Goal: Transaction & Acquisition: Obtain resource

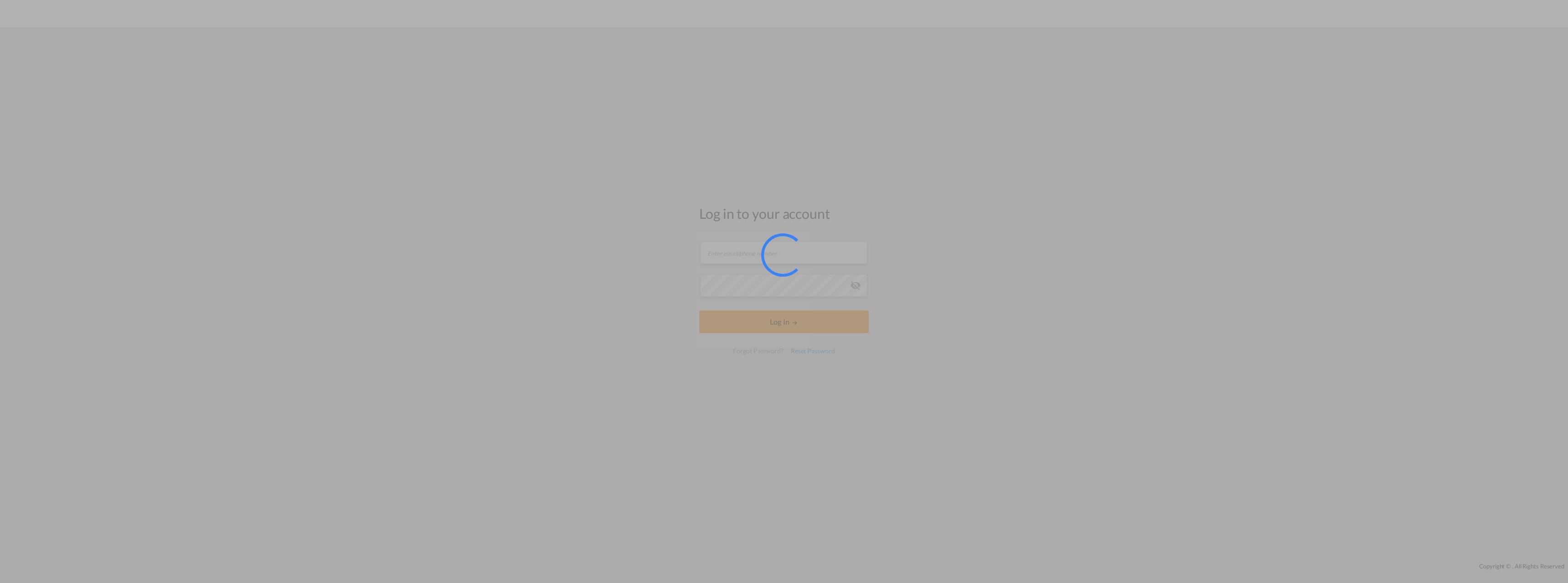
type input "pricing@raben-group.com"
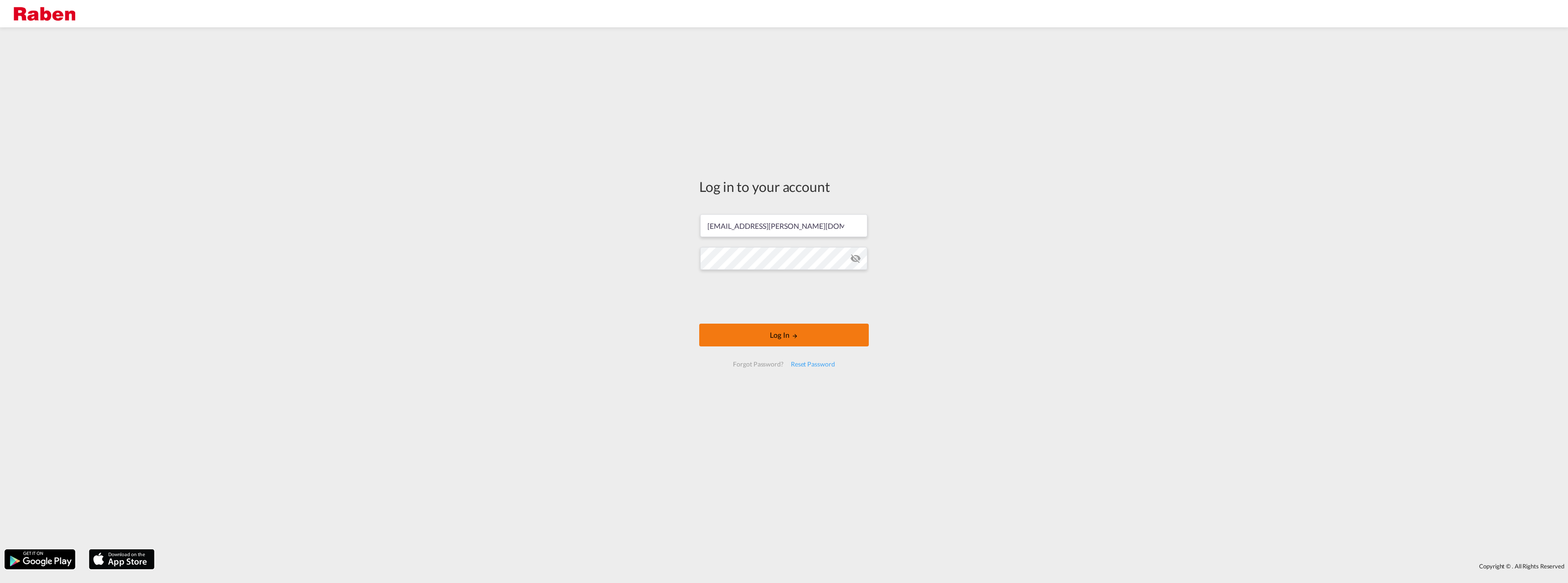
click at [746, 315] on div at bounding box center [783, 298] width 139 height 38
click at [734, 339] on button "Log In" at bounding box center [784, 335] width 170 height 23
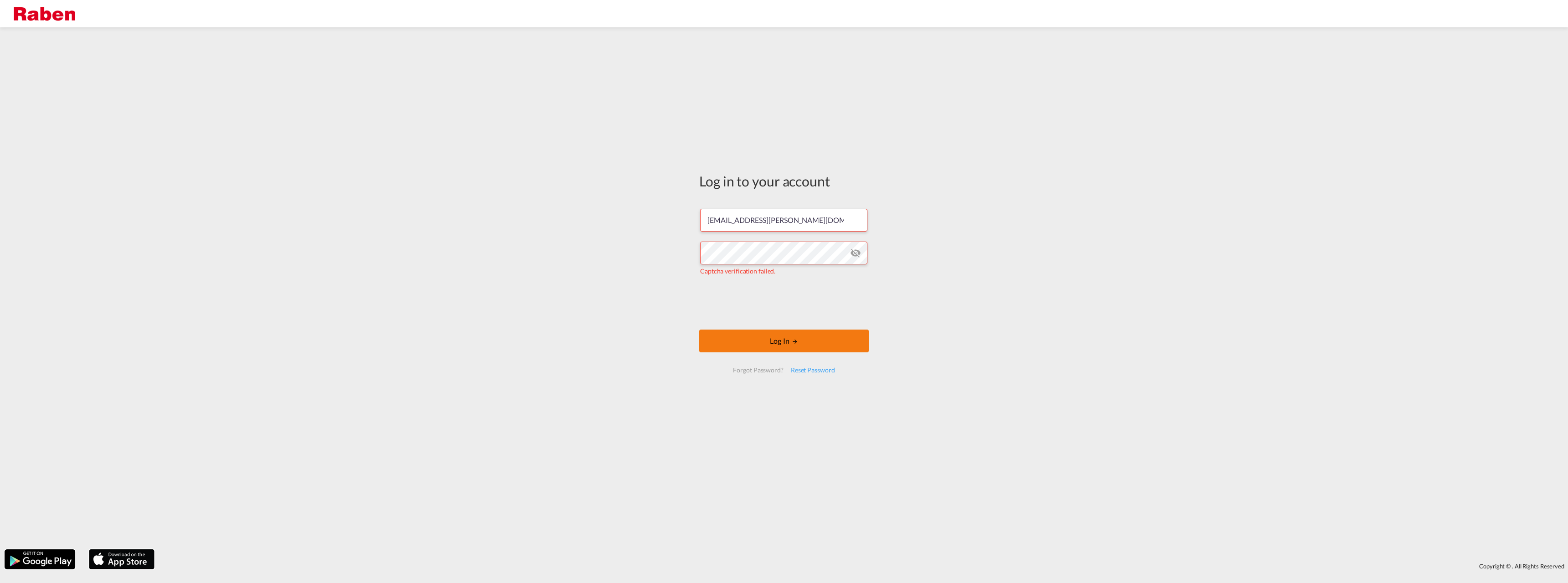
click at [741, 330] on button "Log In" at bounding box center [784, 341] width 170 height 23
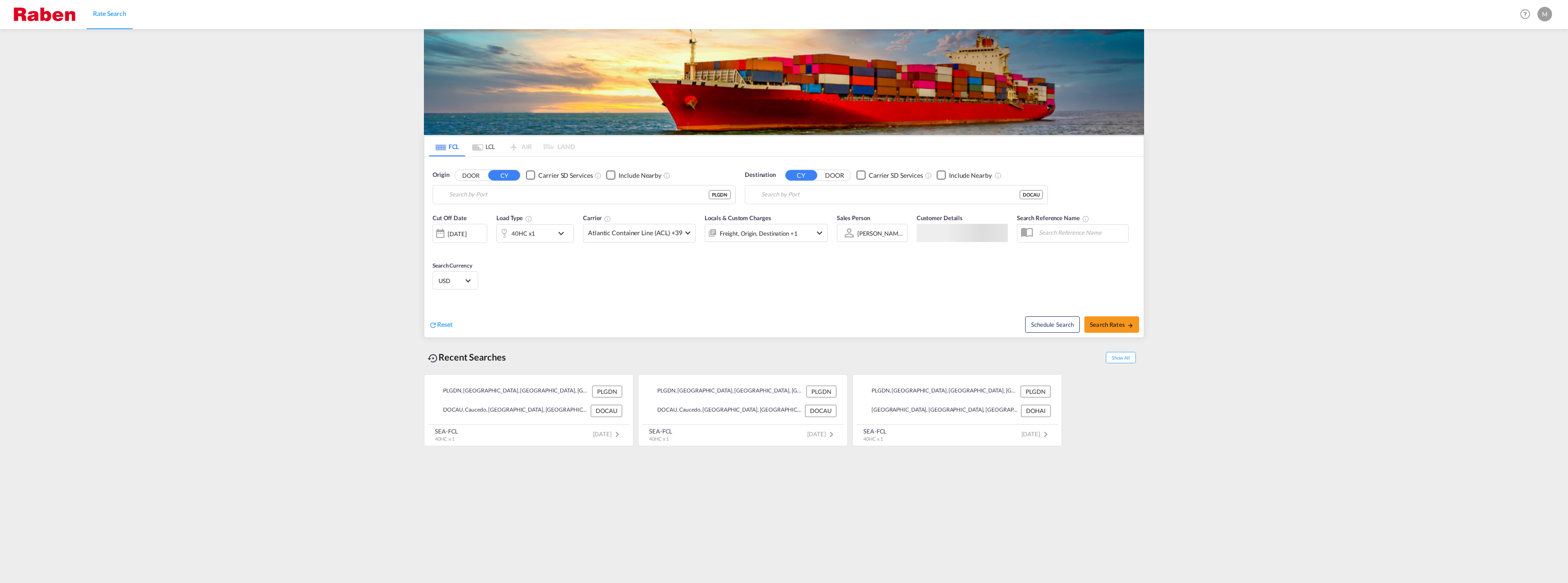
type input "Gdansk, PLGDN"
click at [514, 191] on input "Gdansk, PLGDN" at bounding box center [590, 195] width 282 height 14
click at [856, 180] on div "Checkbox No Ink" at bounding box center [860, 175] width 9 height 9
click at [860, 177] on div "Checkbox No Ink" at bounding box center [860, 175] width 9 height 9
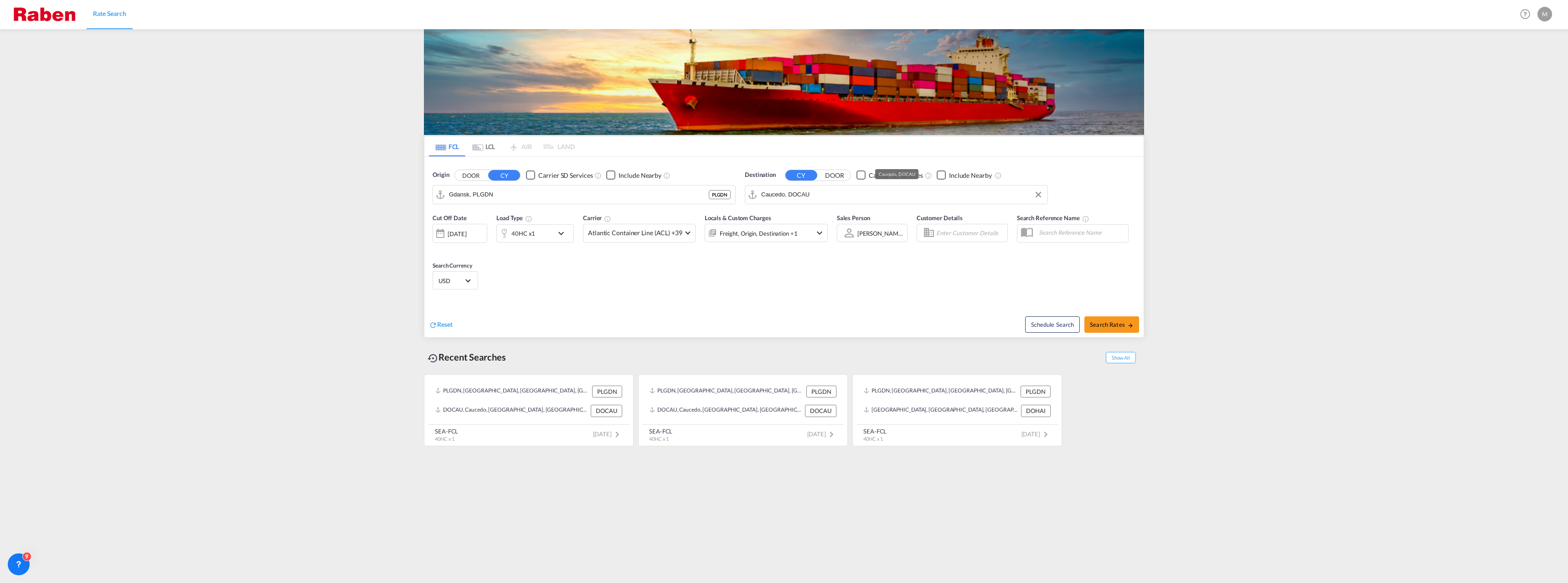
click at [847, 193] on input "Caucedo, DOCAU" at bounding box center [902, 195] width 282 height 14
click at [815, 217] on div "Dakar Senegal SNDKR" at bounding box center [832, 220] width 173 height 27
type input "[GEOGRAPHIC_DATA], SNDKR"
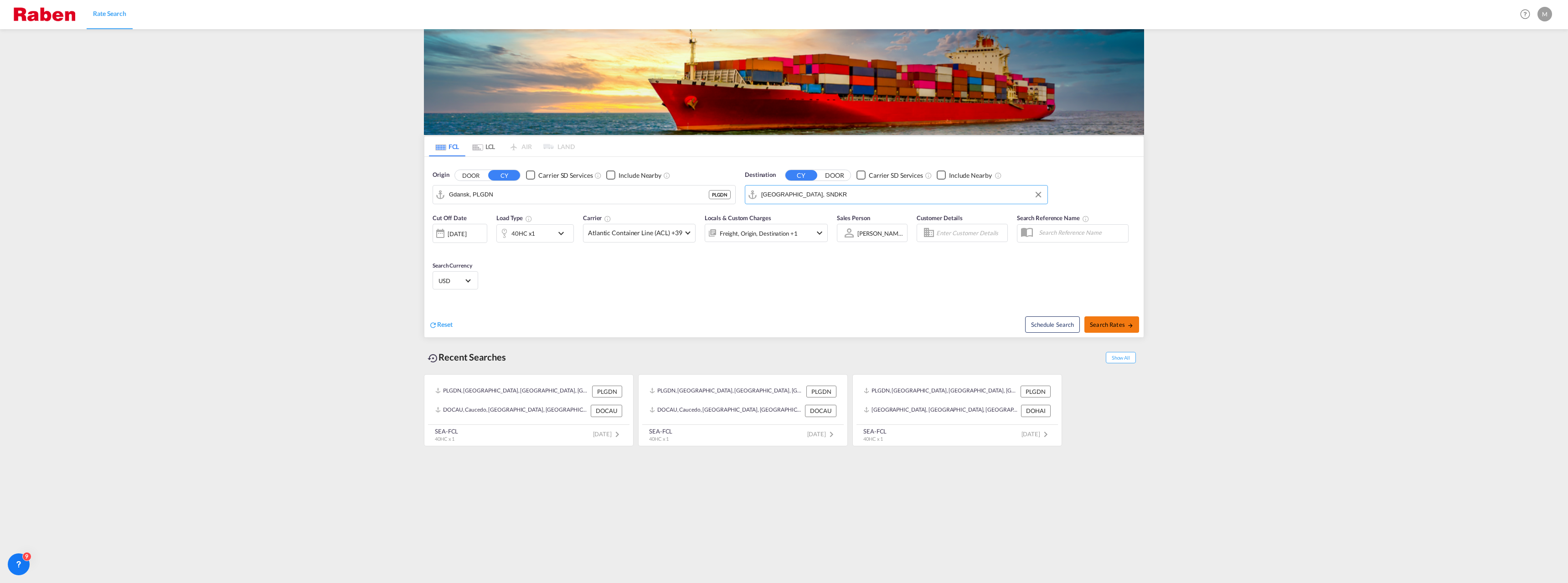
click at [1094, 322] on span "Search Rates" at bounding box center [1112, 324] width 44 height 8
type input "PLGDN to SNDKR / 29 Sep 2025"
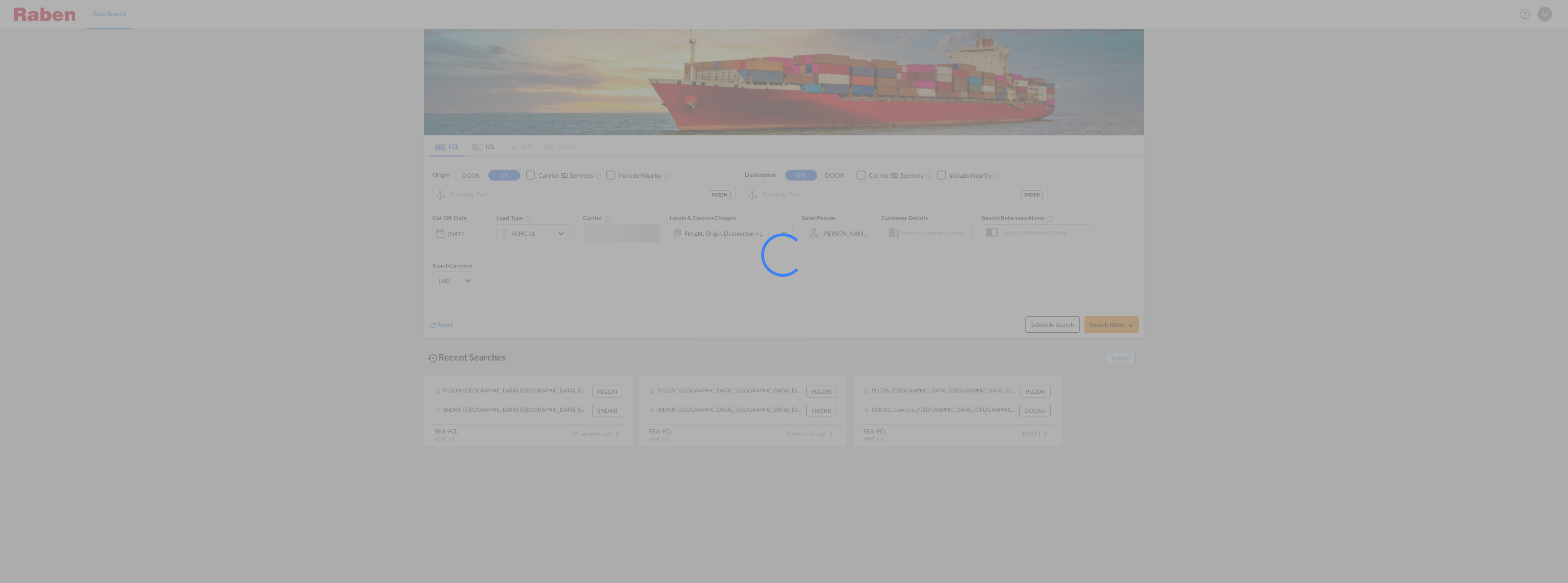
type input "Gdansk, PLGDN"
type input "[GEOGRAPHIC_DATA], SNDKR"
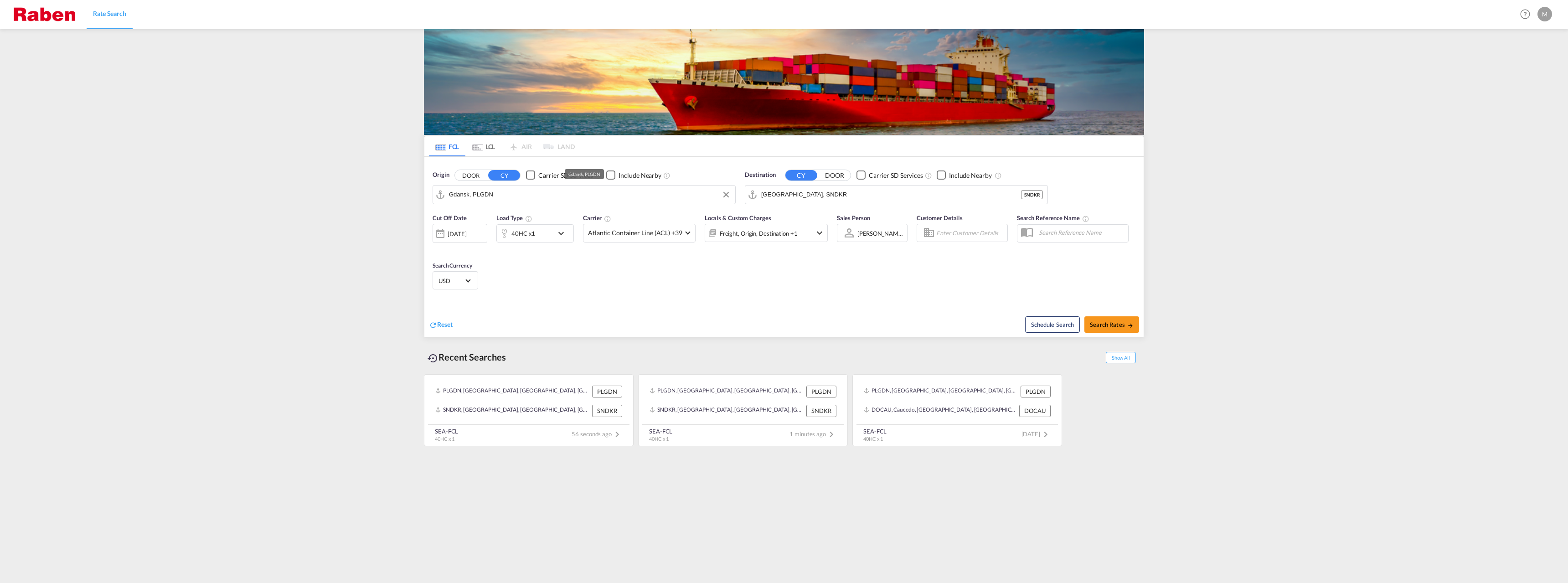
click at [568, 194] on input "Gdansk, PLGDN" at bounding box center [590, 195] width 282 height 14
click at [495, 212] on div "[GEOGRAPHIC_DATA] ia [GEOGRAPHIC_DATA] PLGDY" at bounding box center [520, 220] width 173 height 27
type input "[GEOGRAPHIC_DATA], PLGDY"
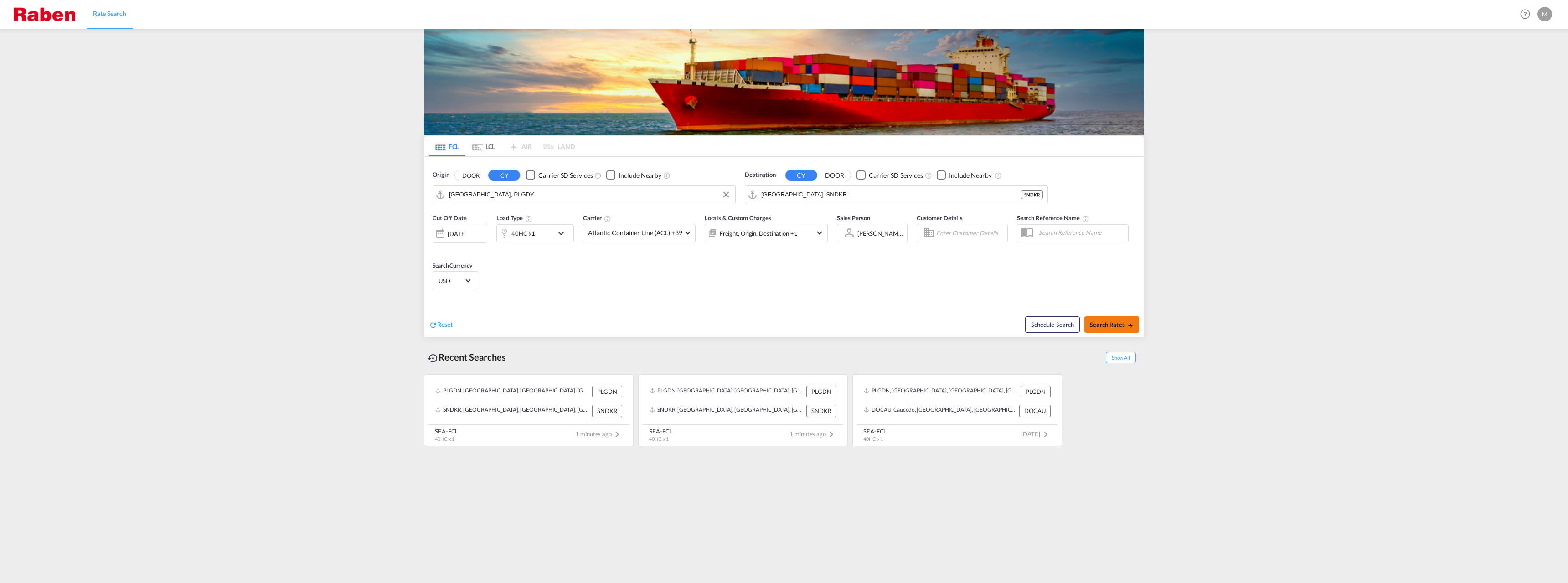
click at [1107, 321] on button "Search Rates" at bounding box center [1112, 325] width 55 height 16
type input "PLGDY to SNDKR / [DATE]"
